Goal: Information Seeking & Learning: Learn about a topic

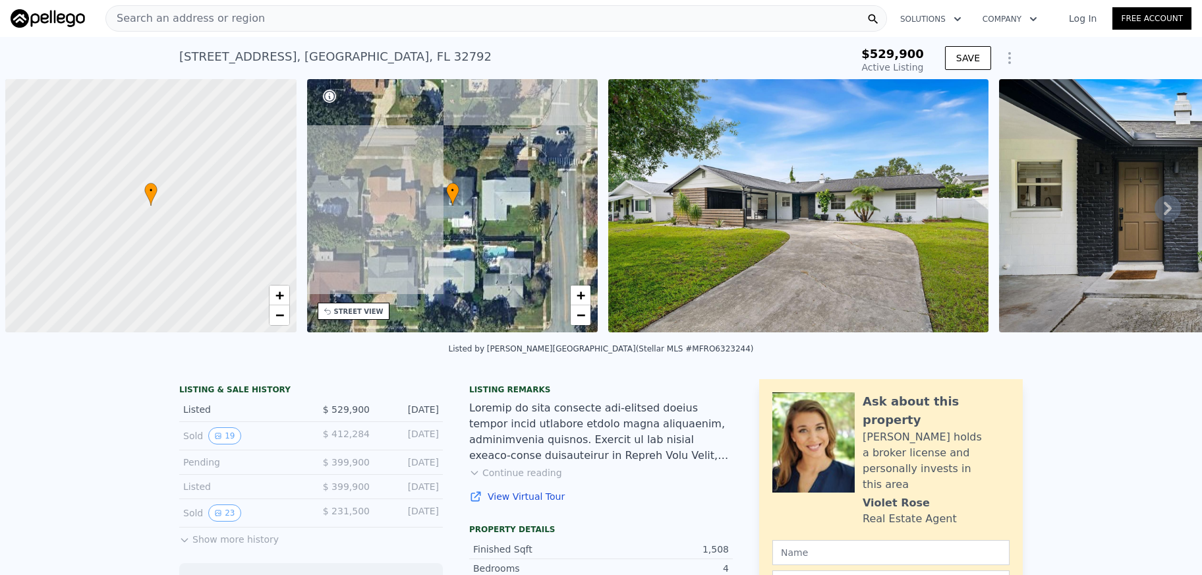
scroll to position [0, 5]
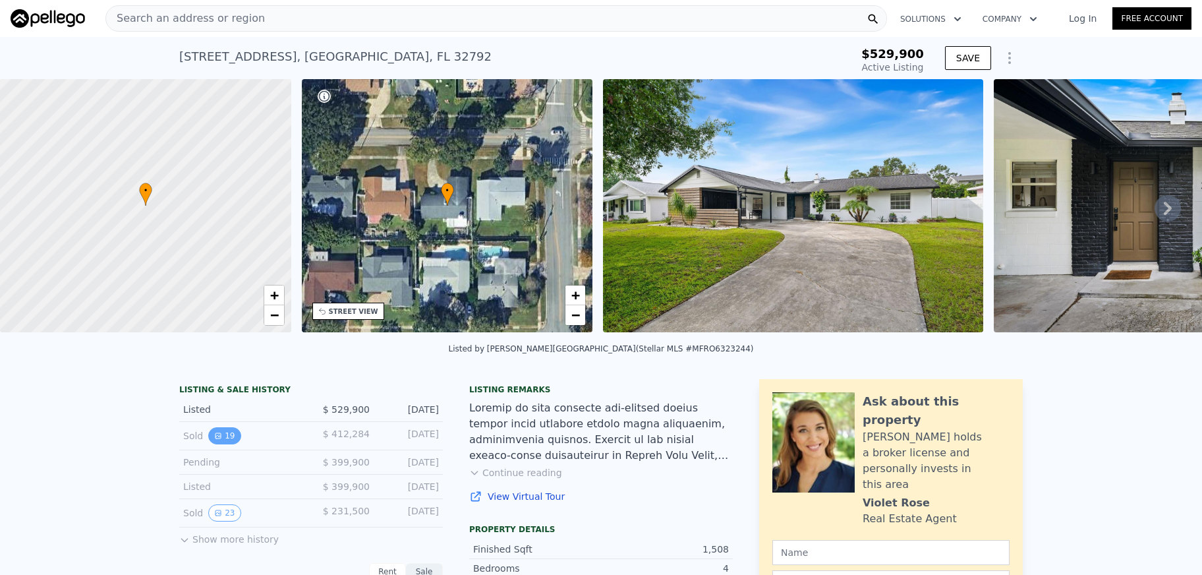
click at [223, 439] on button "19" at bounding box center [224, 435] width 32 height 17
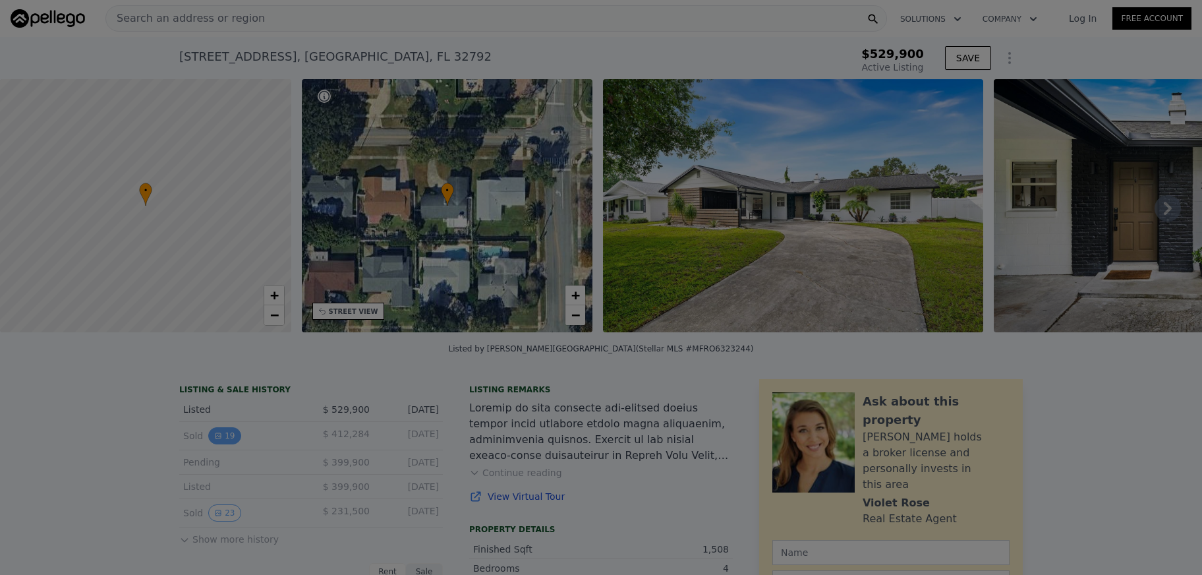
type input "-$ 543,208"
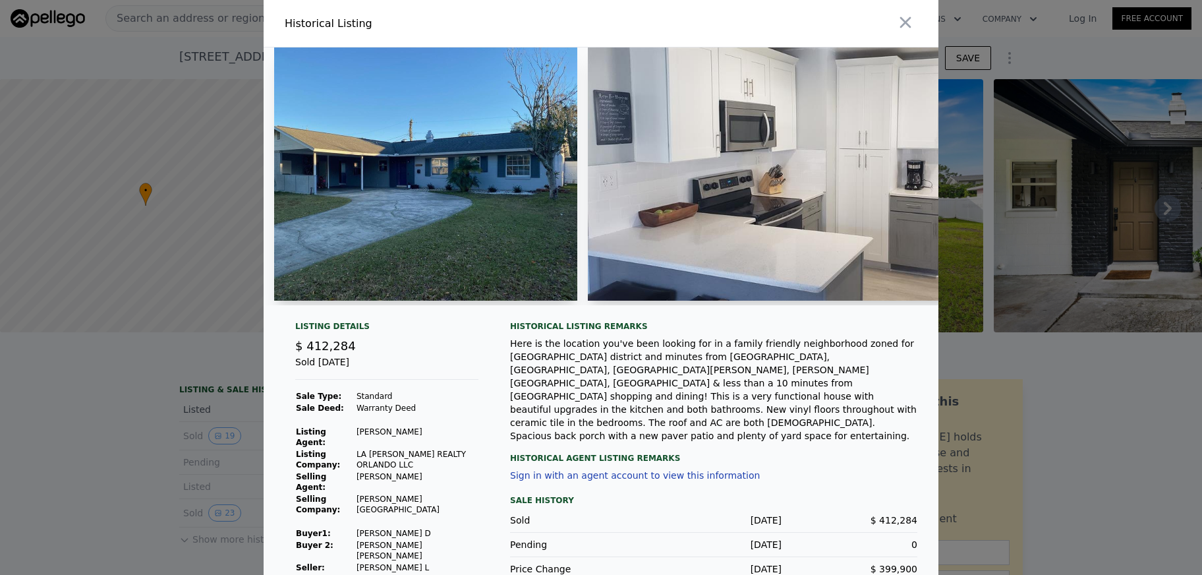
click at [96, 445] on div at bounding box center [601, 287] width 1202 height 575
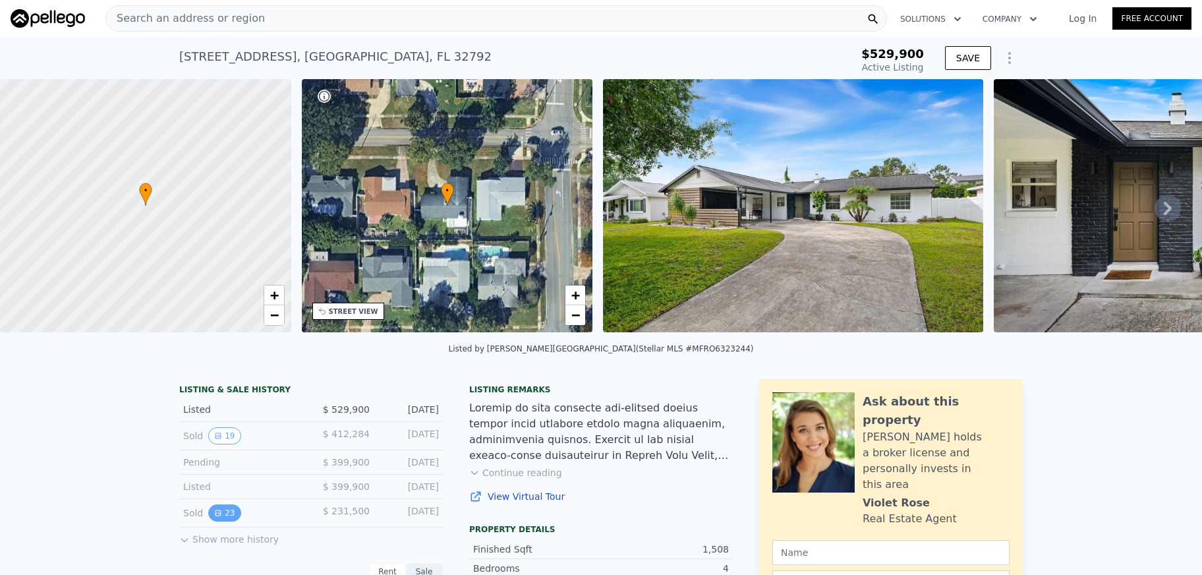
click at [228, 513] on button "23" at bounding box center [224, 512] width 32 height 17
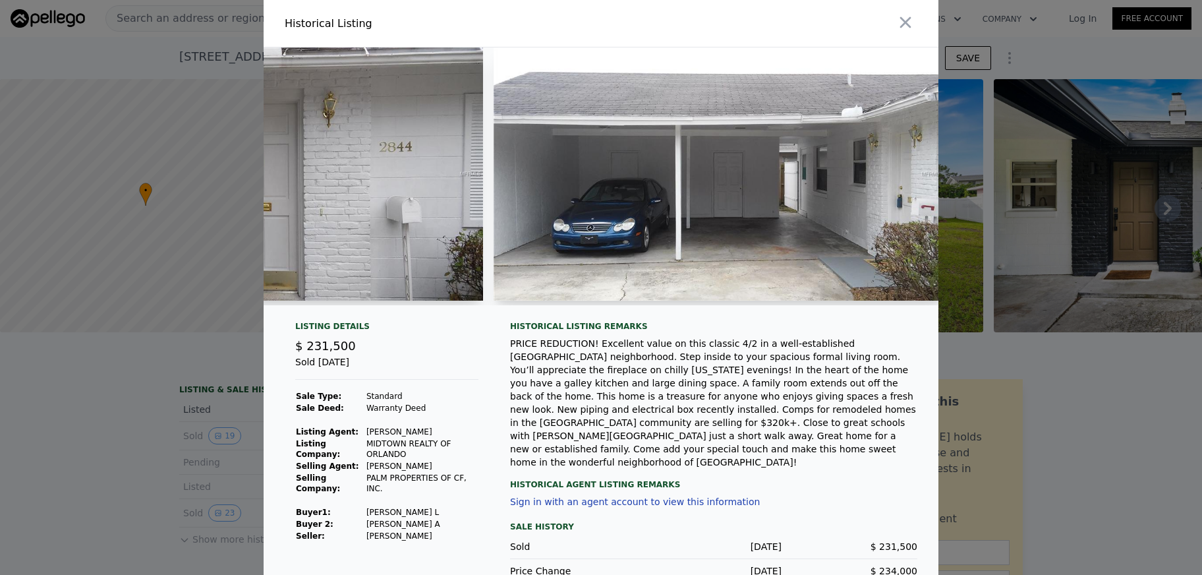
scroll to position [0, 1057]
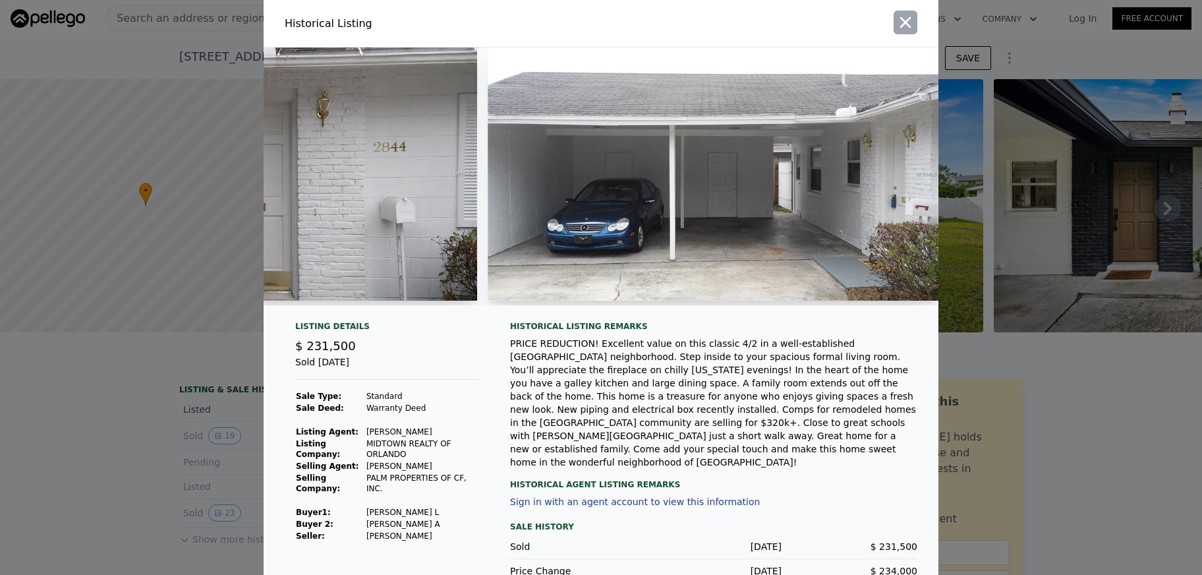
click at [907, 23] on icon "button" at bounding box center [905, 22] width 11 height 11
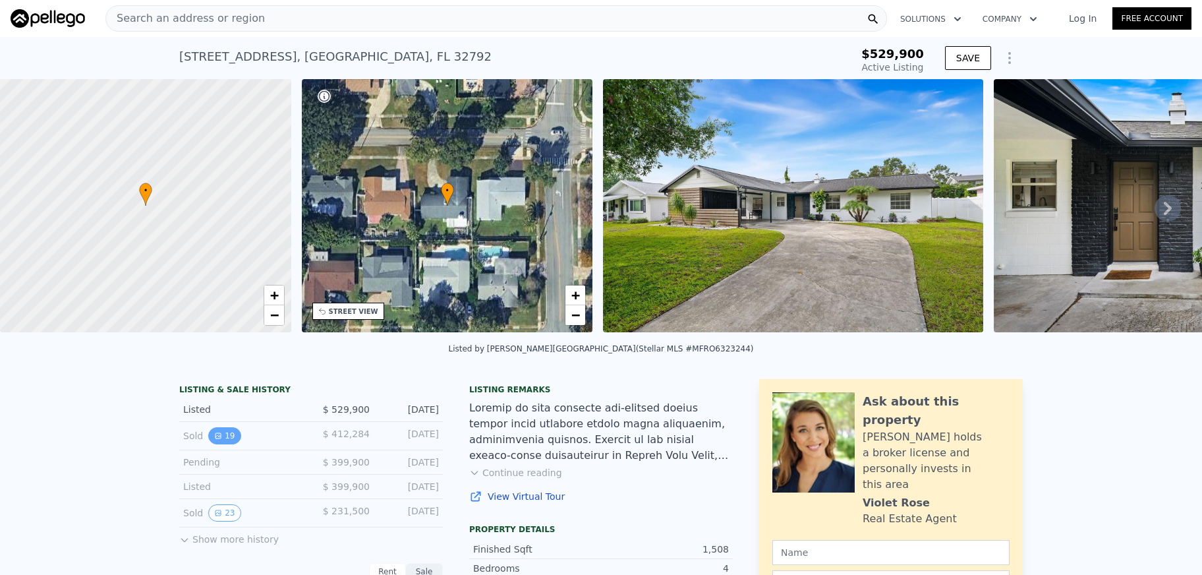
click at [227, 432] on button "19" at bounding box center [224, 435] width 32 height 17
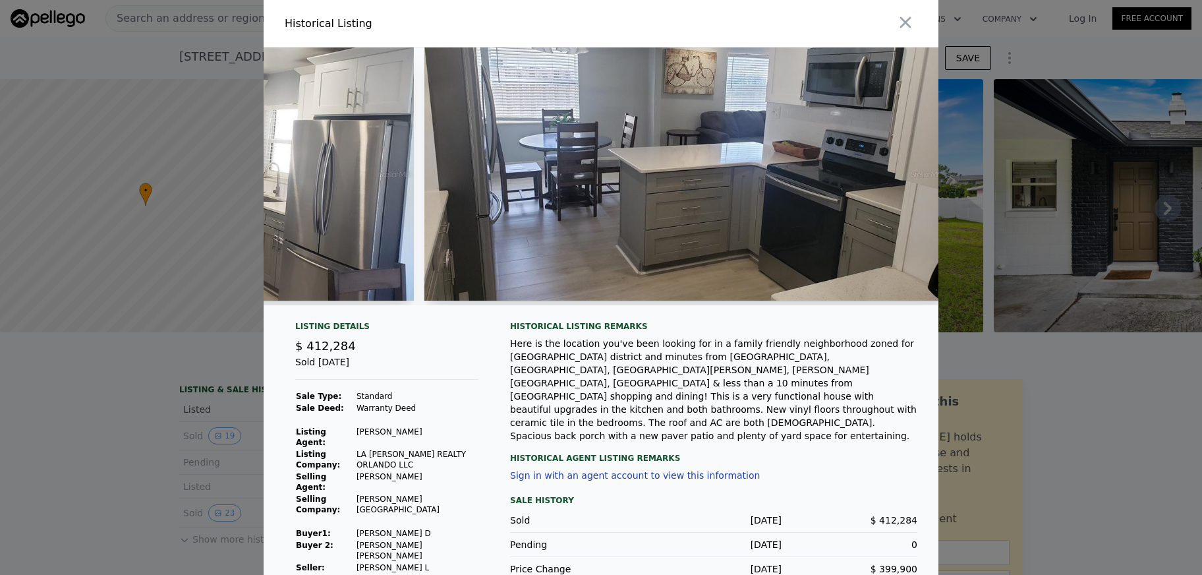
scroll to position [0, 1238]
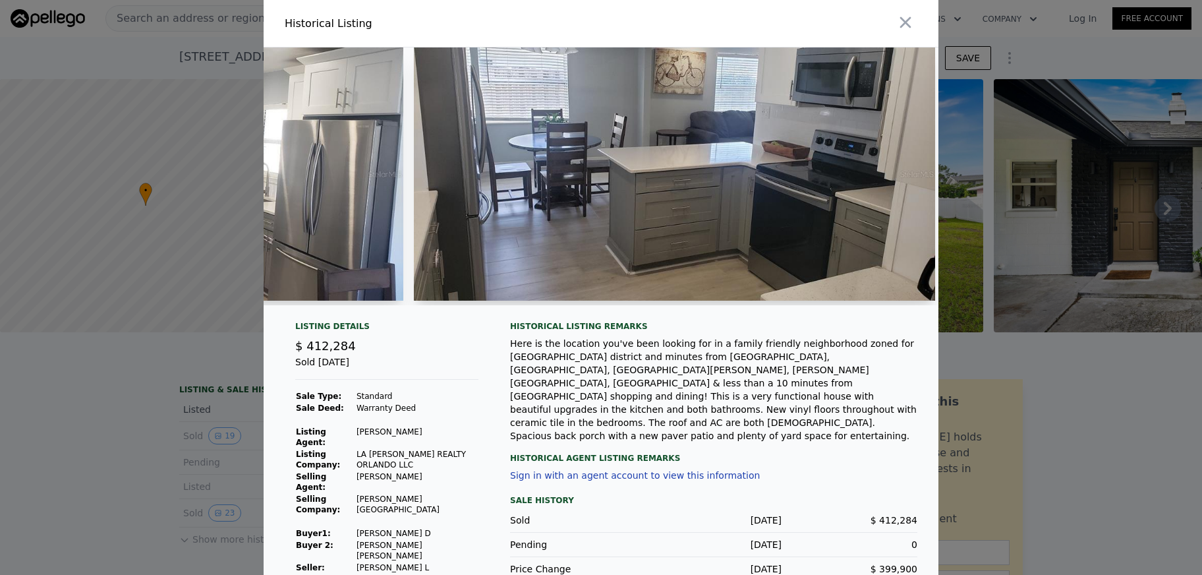
click at [729, 210] on img at bounding box center [674, 173] width 521 height 253
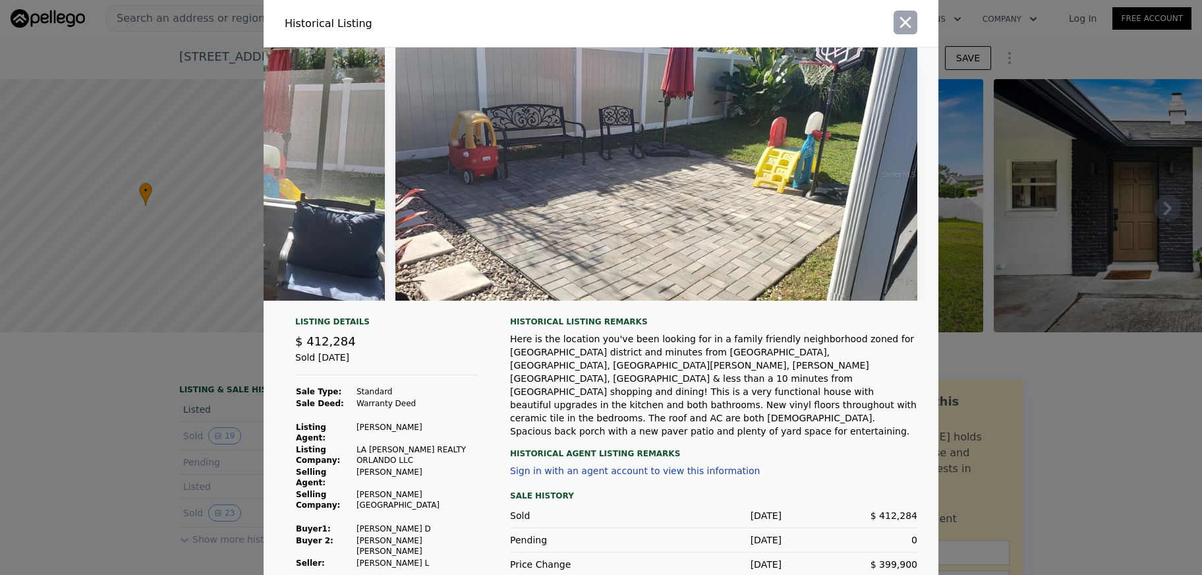
scroll to position [1, 0]
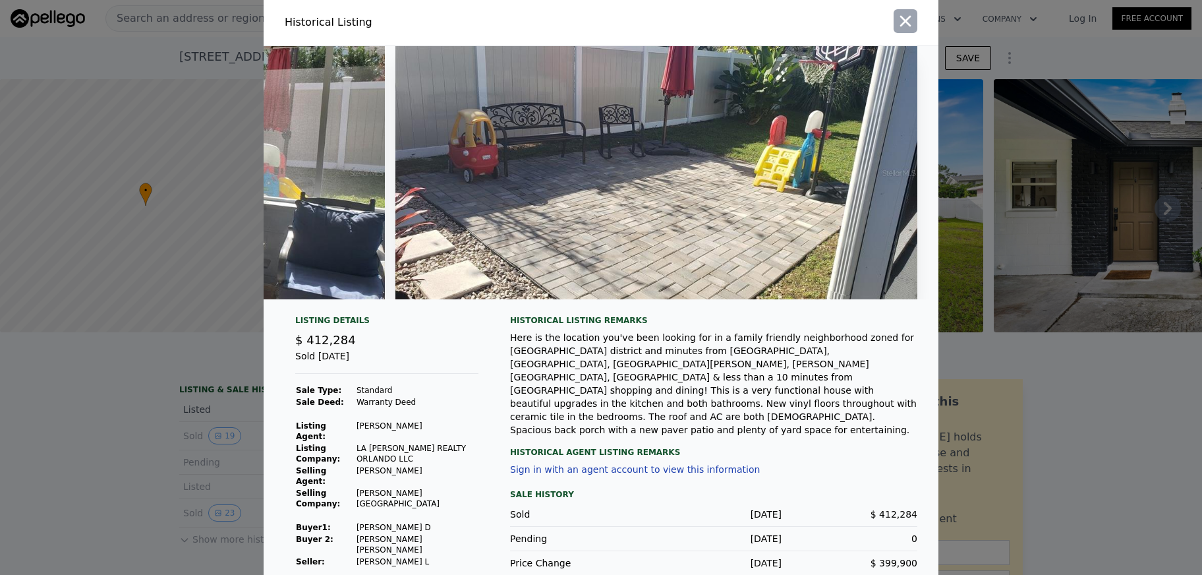
click at [906, 22] on icon "button" at bounding box center [905, 21] width 11 height 11
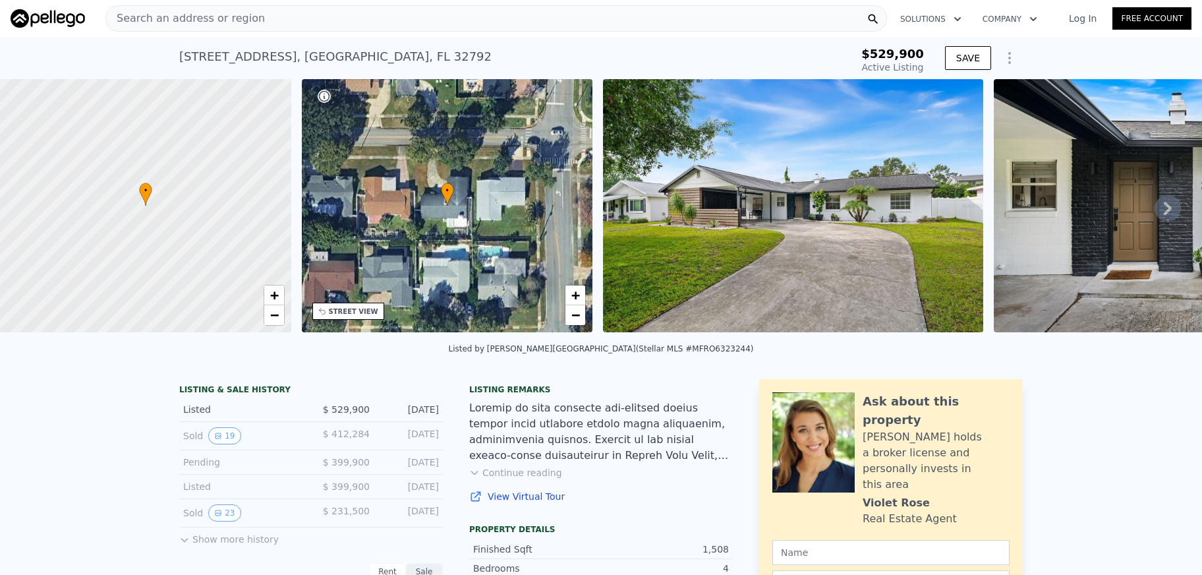
click at [515, 491] on link "View Virtual Tour" at bounding box center [601, 496] width 264 height 13
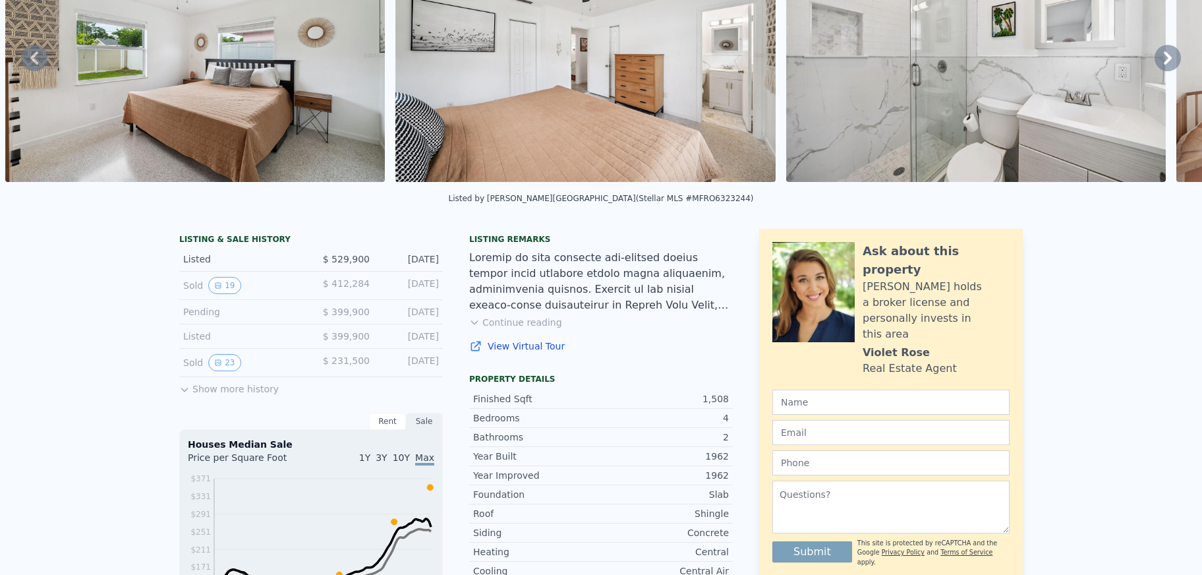
scroll to position [0, 0]
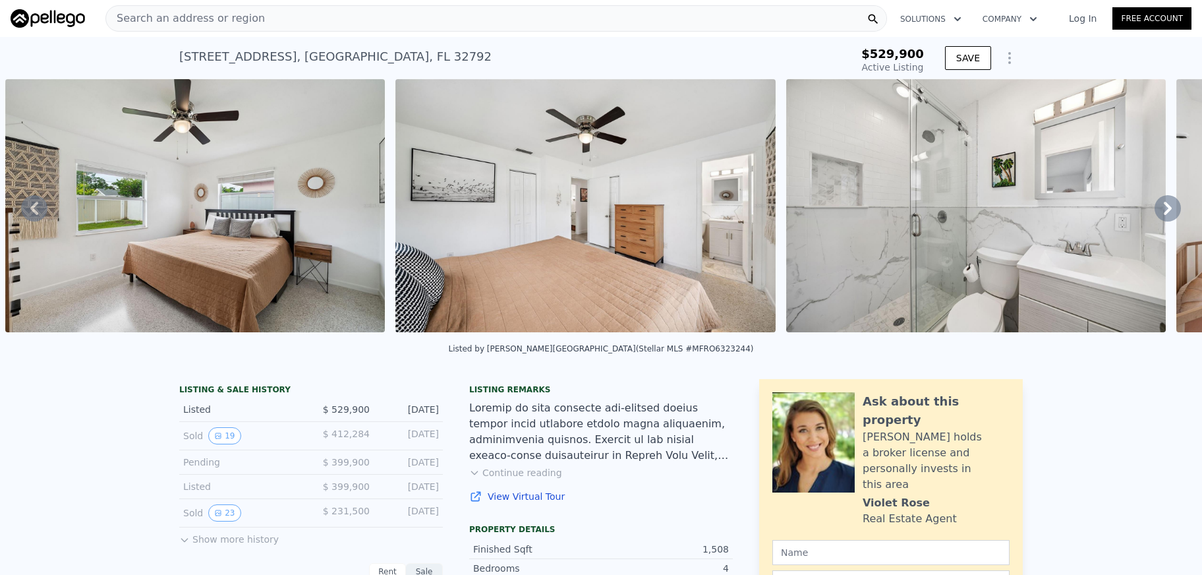
click at [1163, 209] on icon at bounding box center [1168, 208] width 26 height 26
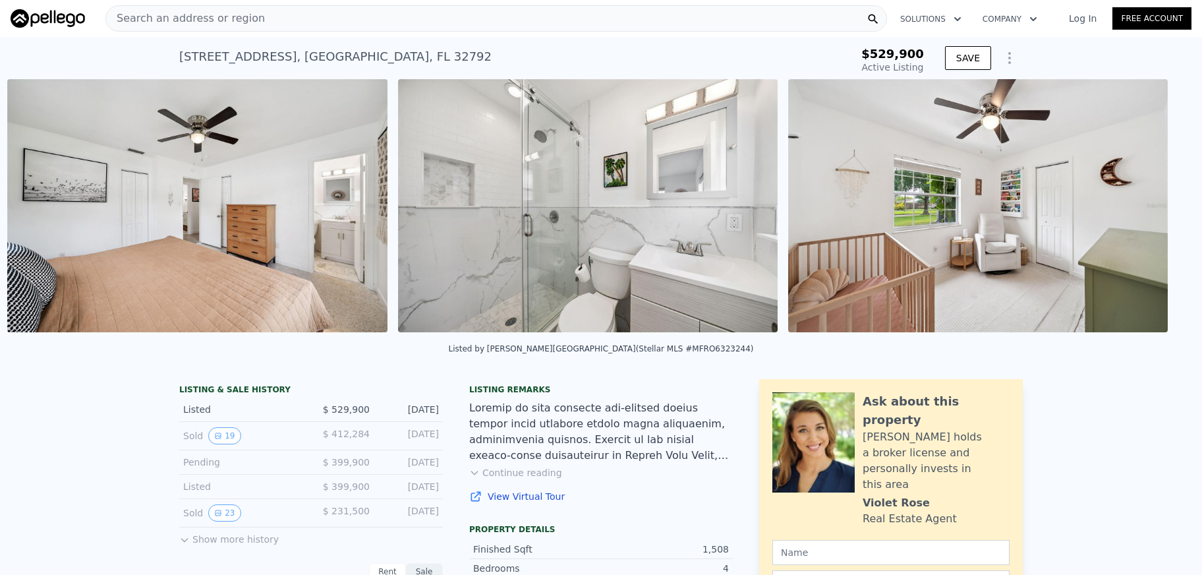
scroll to position [0, 4898]
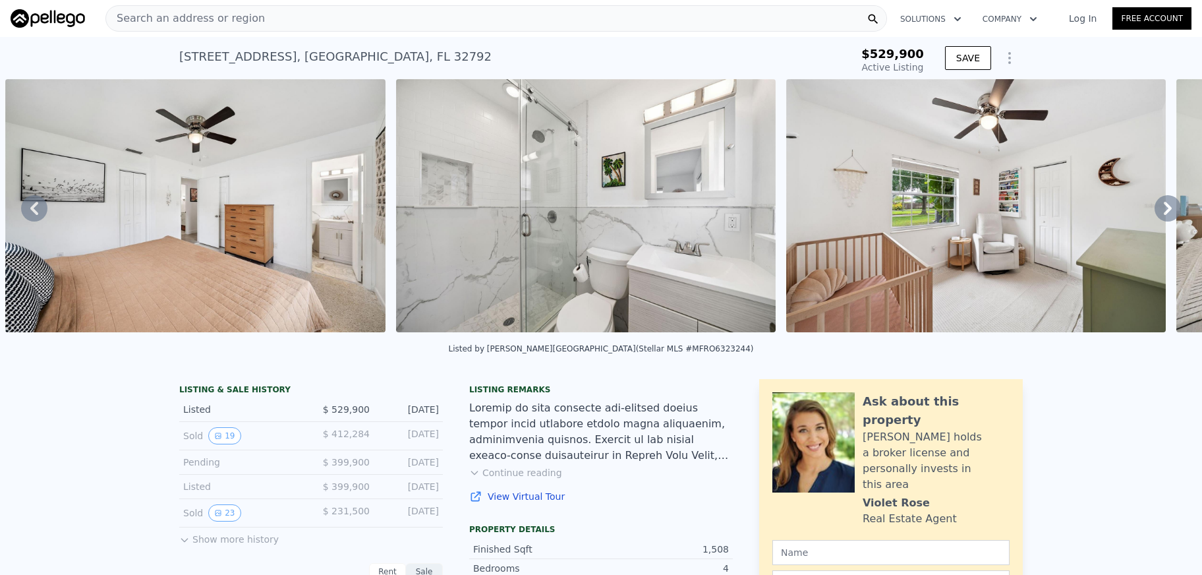
click at [1163, 209] on icon at bounding box center [1168, 208] width 26 height 26
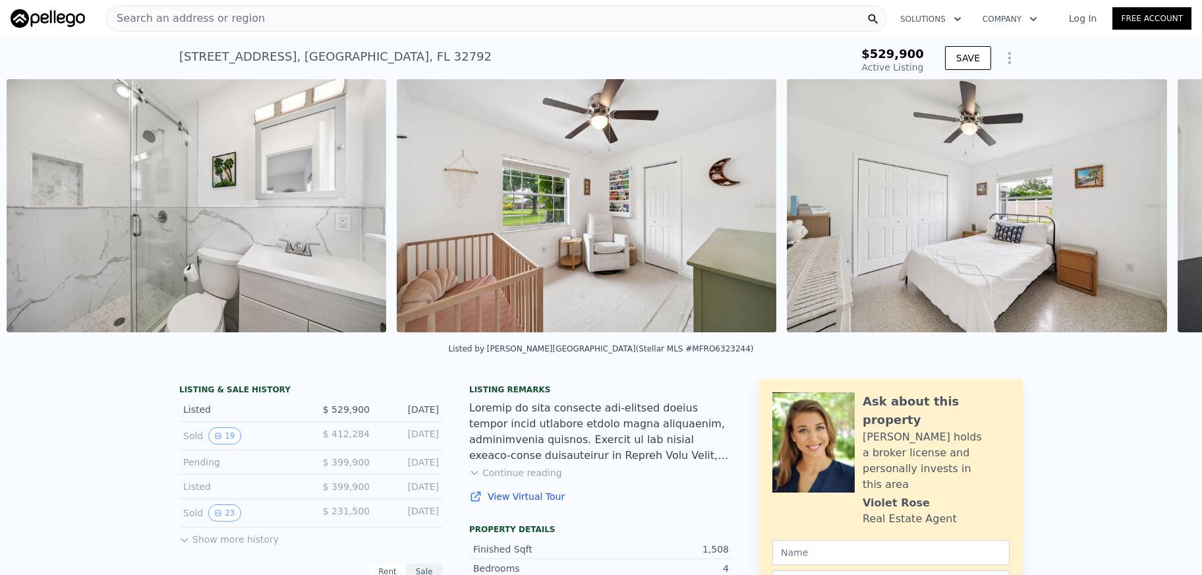
scroll to position [0, 5289]
click at [1163, 209] on icon at bounding box center [1168, 208] width 26 height 26
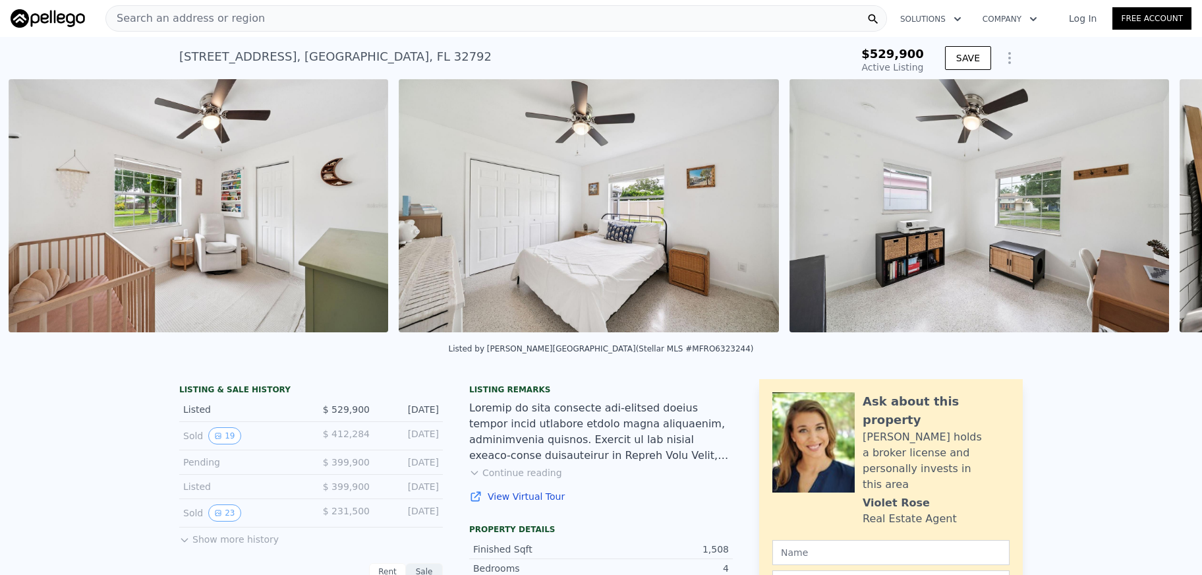
scroll to position [0, 5679]
